Goal: Task Accomplishment & Management: Use online tool/utility

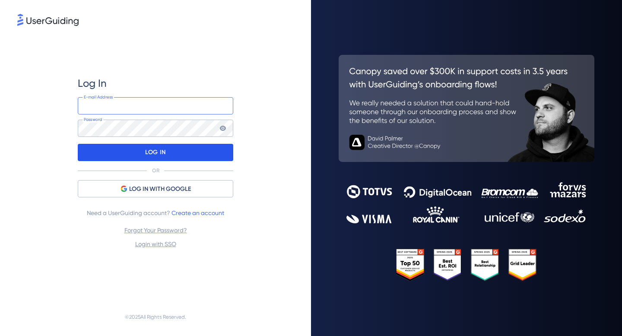
type input "[EMAIL_ADDRESS][DOMAIN_NAME]"
click at [127, 153] on div "LOG IN" at bounding box center [156, 152] width 156 height 17
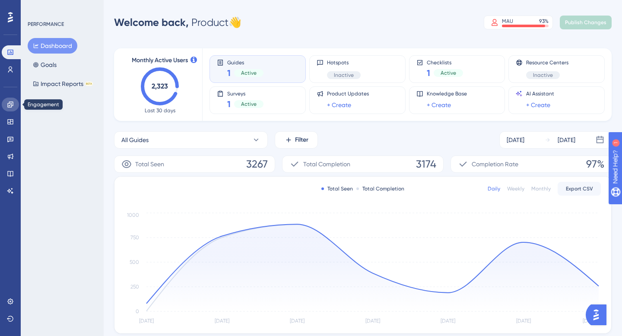
click at [13, 110] on link at bounding box center [10, 105] width 17 height 14
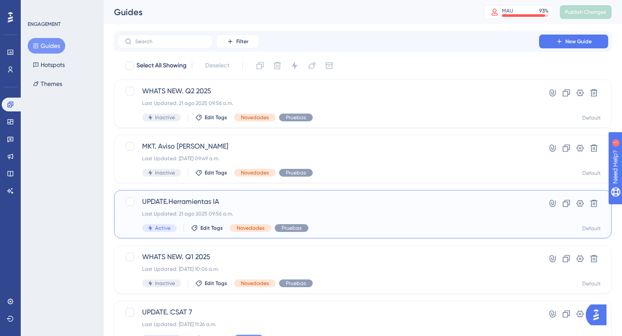
click at [239, 202] on span "UPDATE.Herramientas IA" at bounding box center [328, 202] width 373 height 10
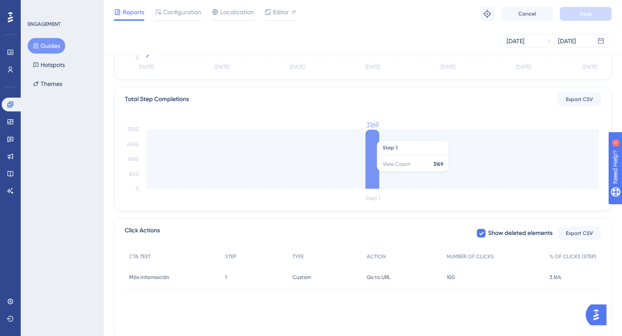
scroll to position [199, 0]
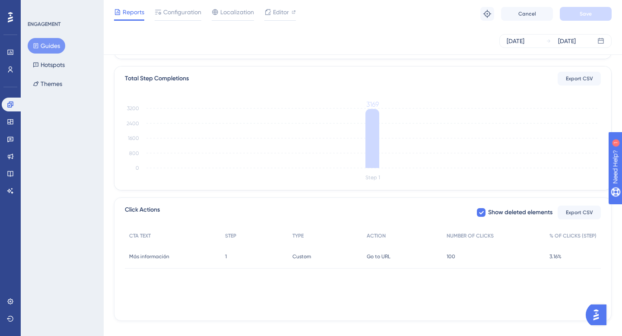
click at [247, 260] on div "1 1" at bounding box center [254, 257] width 67 height 24
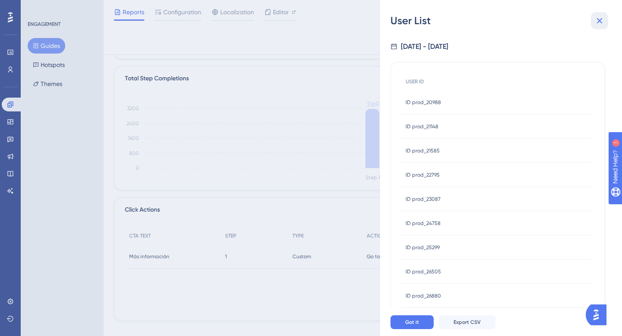
click at [601, 19] on icon at bounding box center [600, 21] width 6 height 6
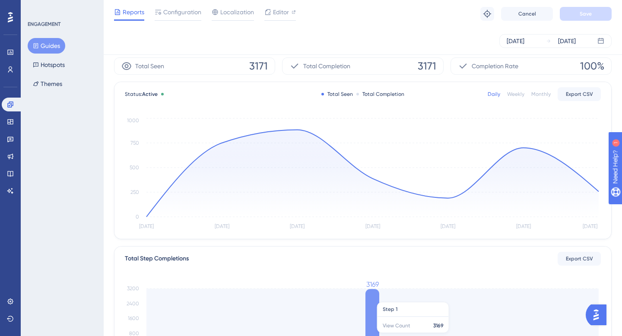
scroll to position [0, 0]
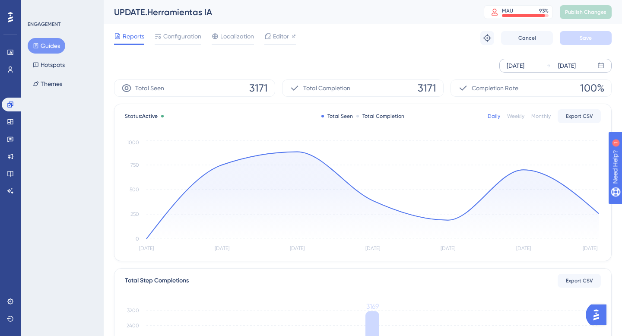
click at [525, 69] on div "[DATE]" at bounding box center [516, 66] width 18 height 10
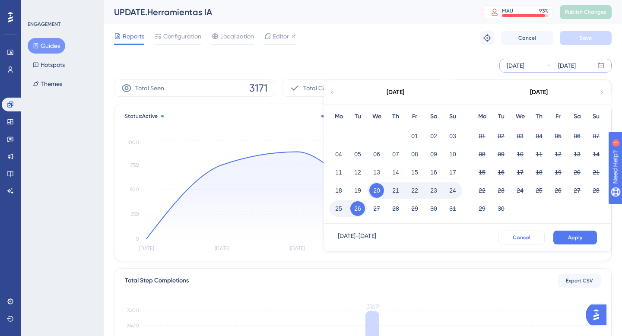
click at [517, 238] on span "Cancel" at bounding box center [522, 237] width 18 height 7
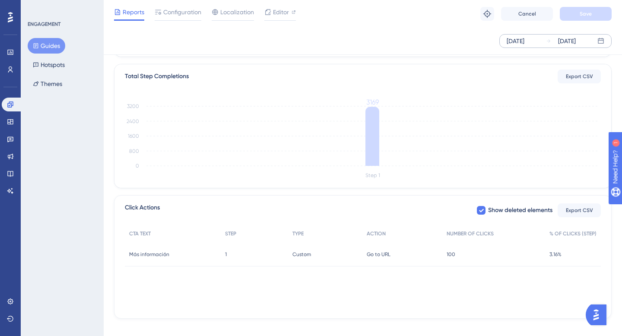
scroll to position [211, 0]
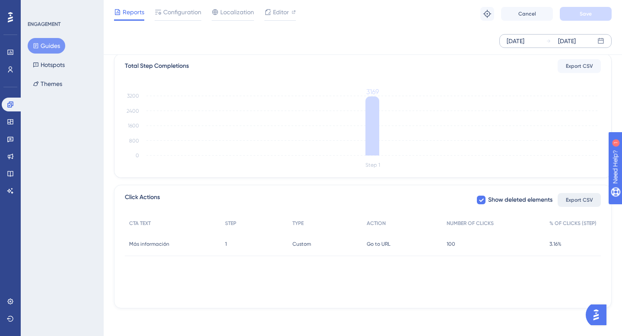
click at [563, 202] on button "Export CSV" at bounding box center [579, 200] width 43 height 14
